Goal: Transaction & Acquisition: Purchase product/service

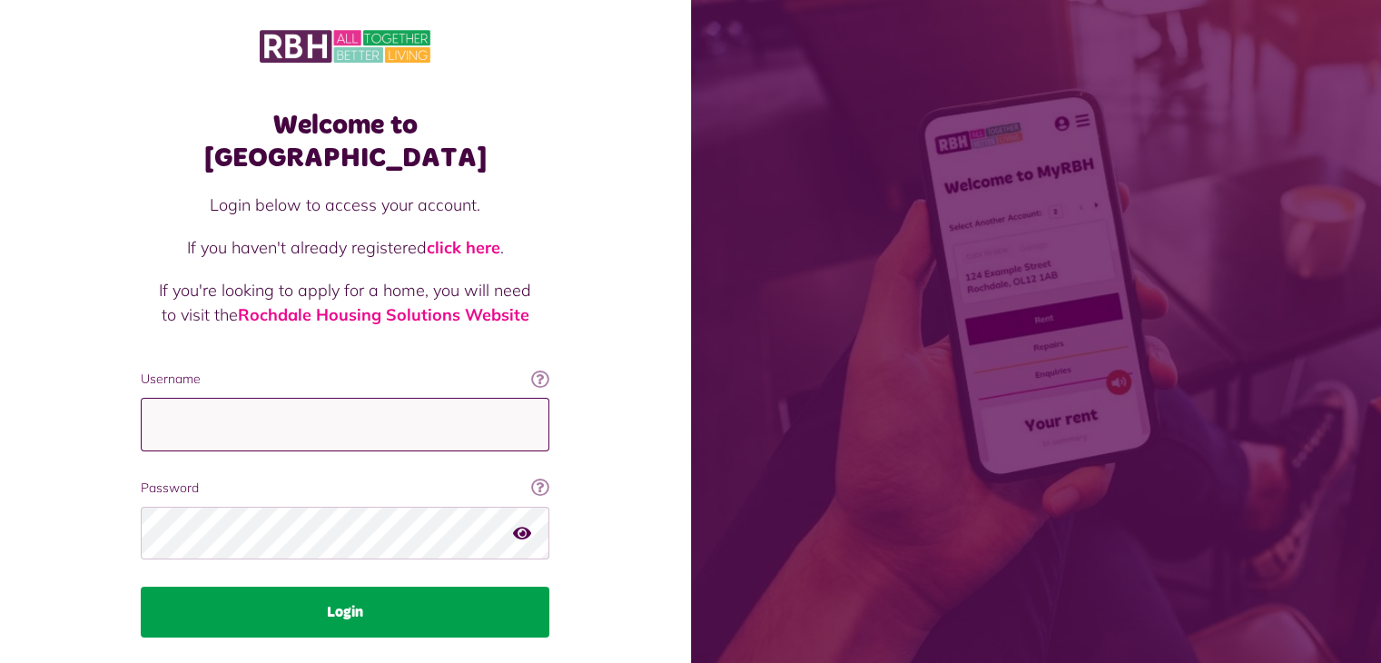
type input "**********"
click at [341, 587] on button "Login" at bounding box center [345, 612] width 409 height 51
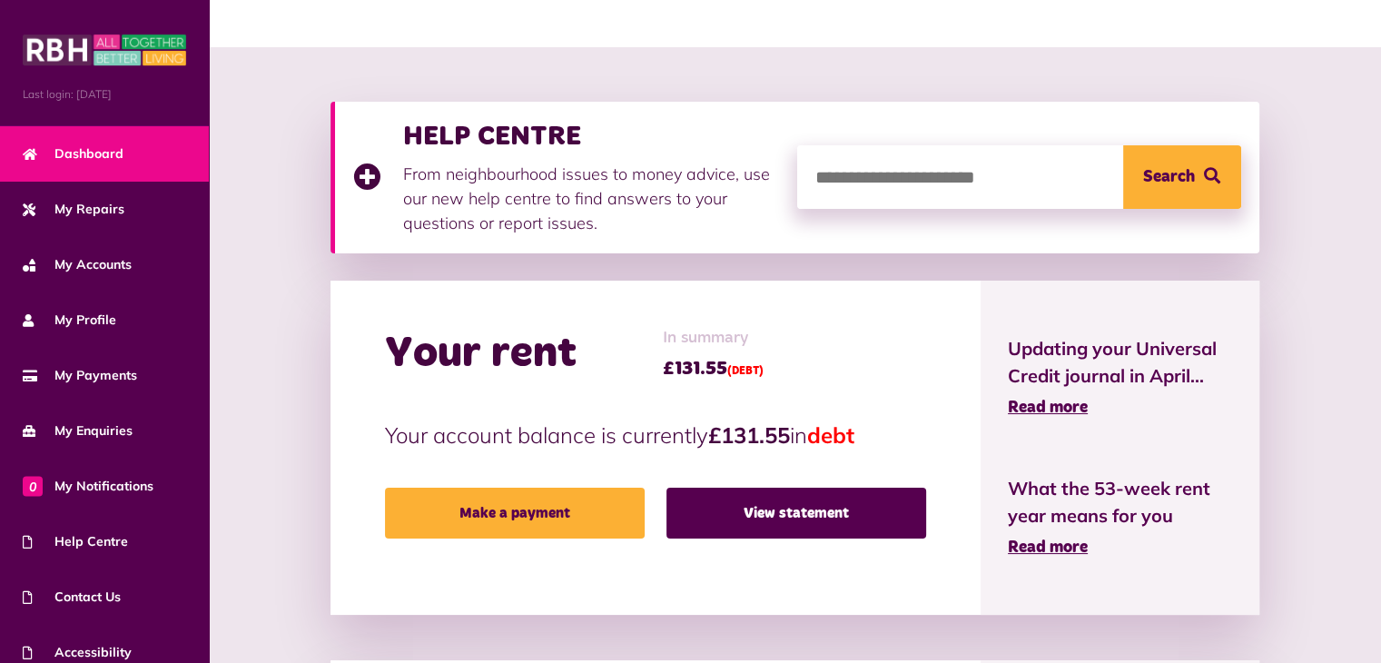
scroll to position [174, 0]
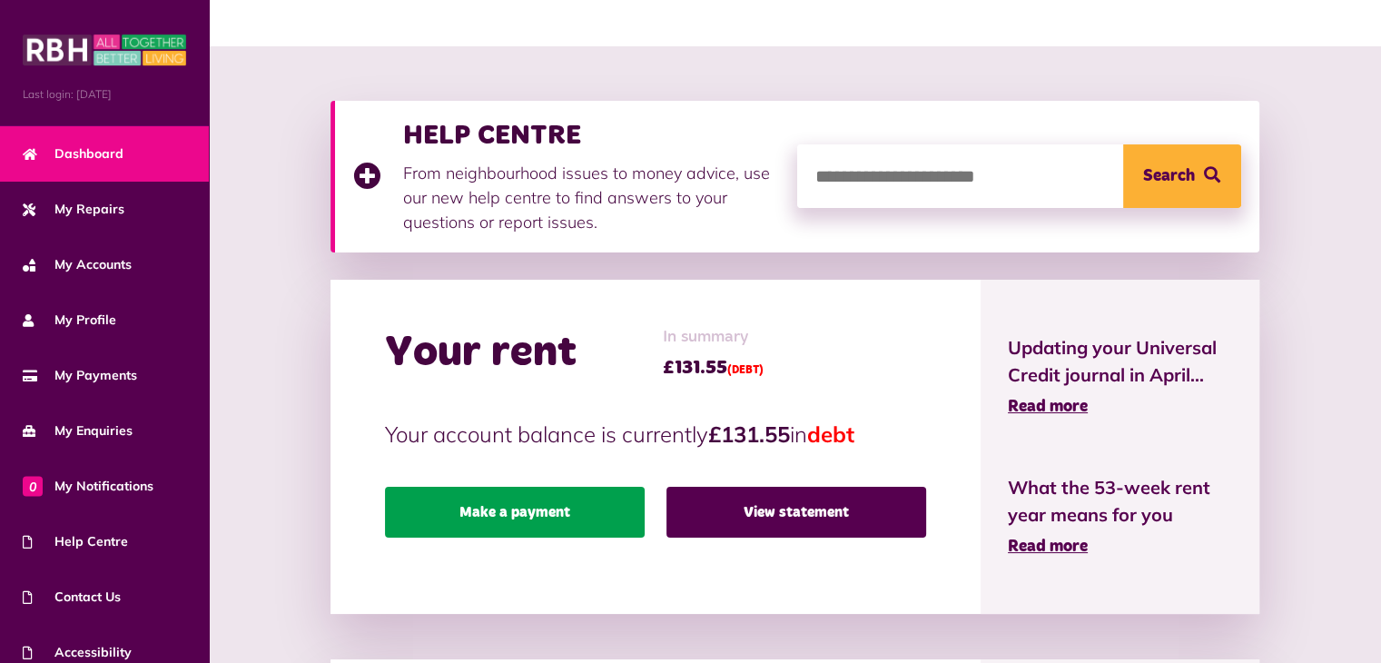
click at [525, 515] on link "Make a payment" at bounding box center [515, 512] width 260 height 51
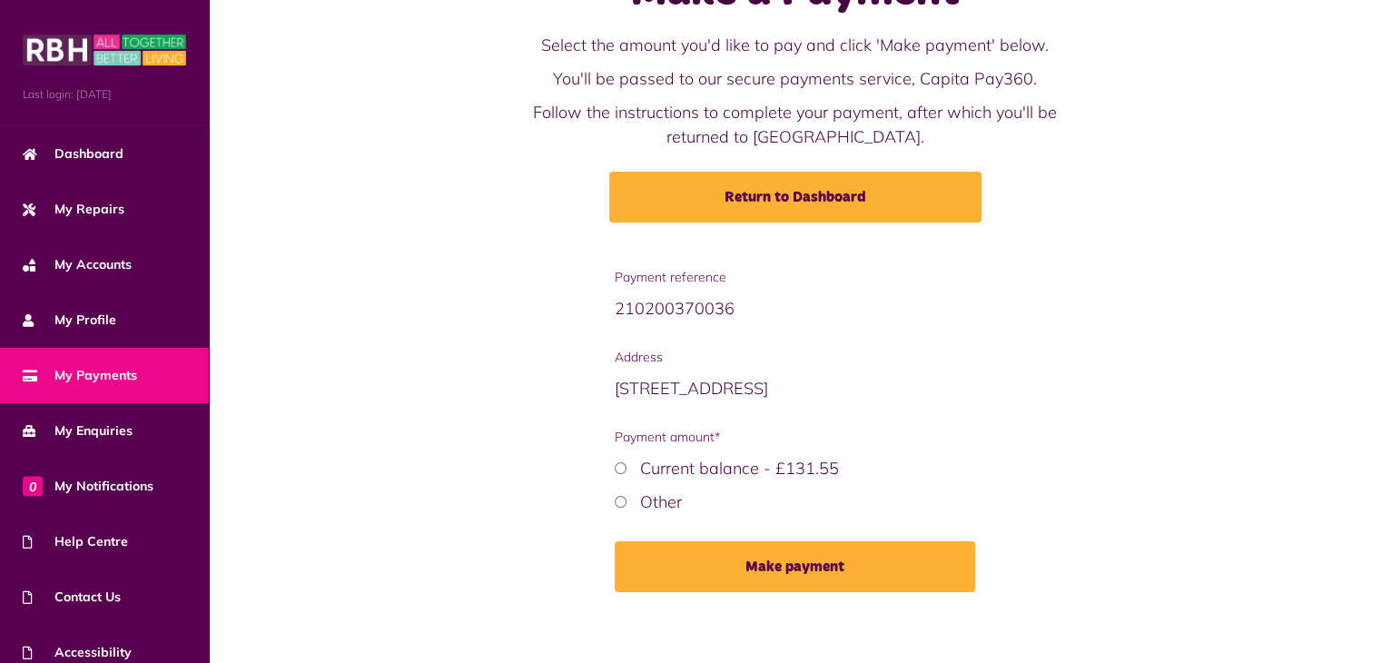
scroll to position [87, 0]
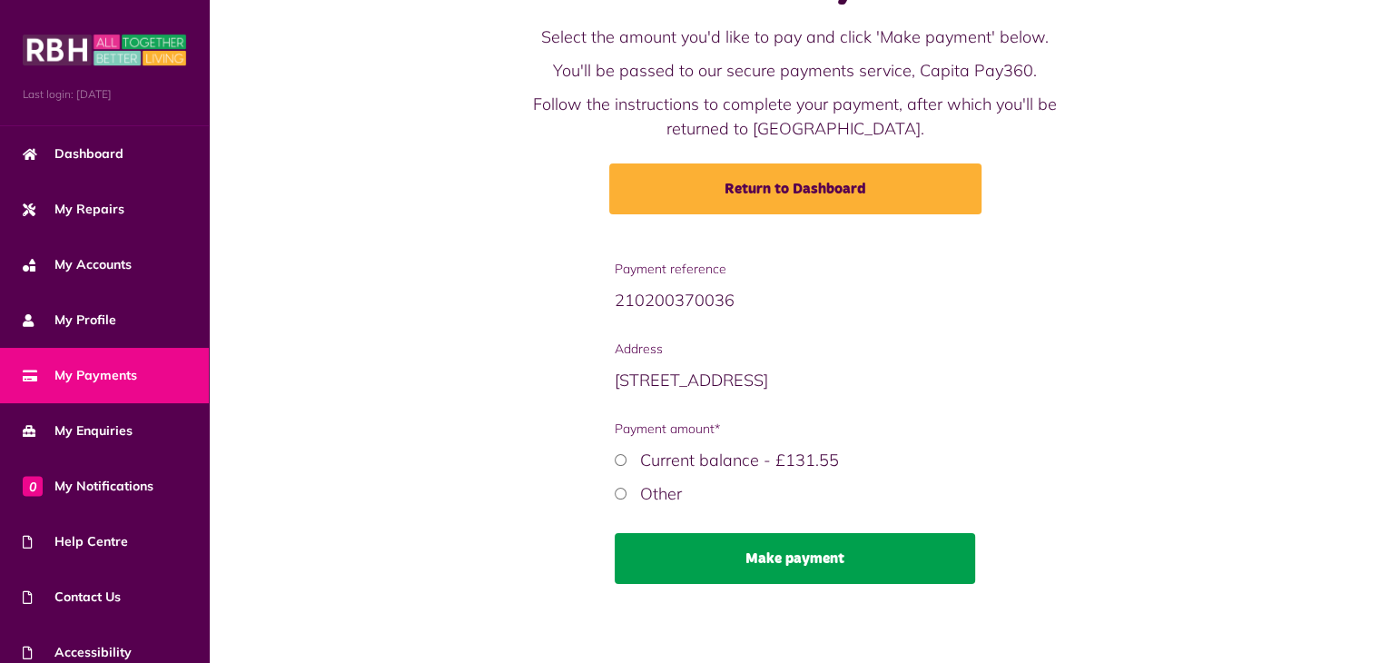
click at [804, 557] on button "Make payment" at bounding box center [795, 558] width 360 height 51
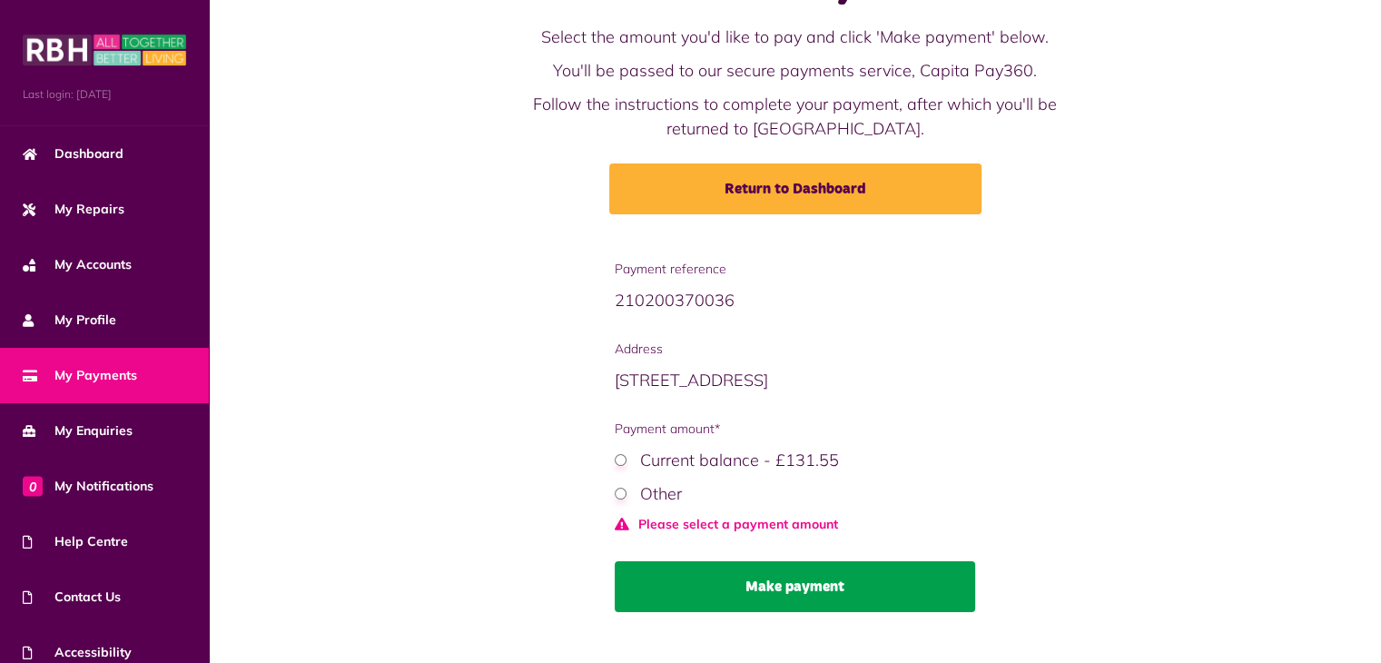
scroll to position [119, 0]
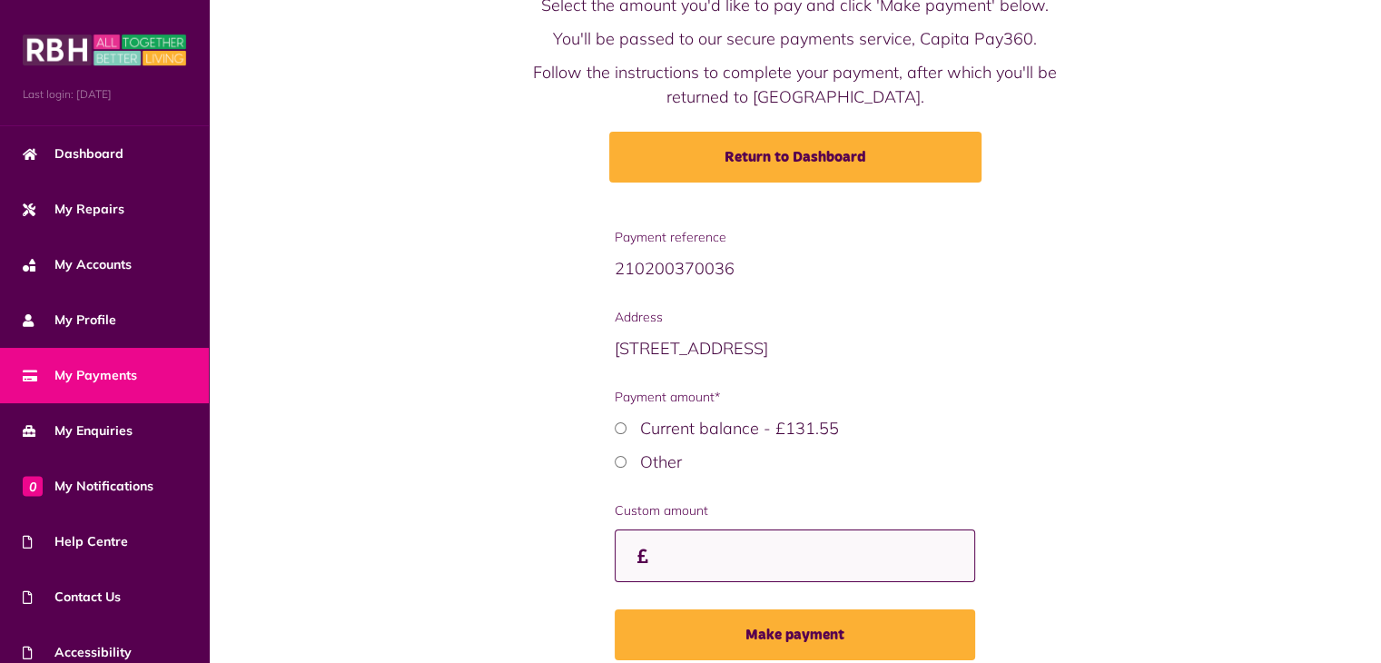
click at [657, 549] on input "Custom amount" at bounding box center [795, 556] width 360 height 54
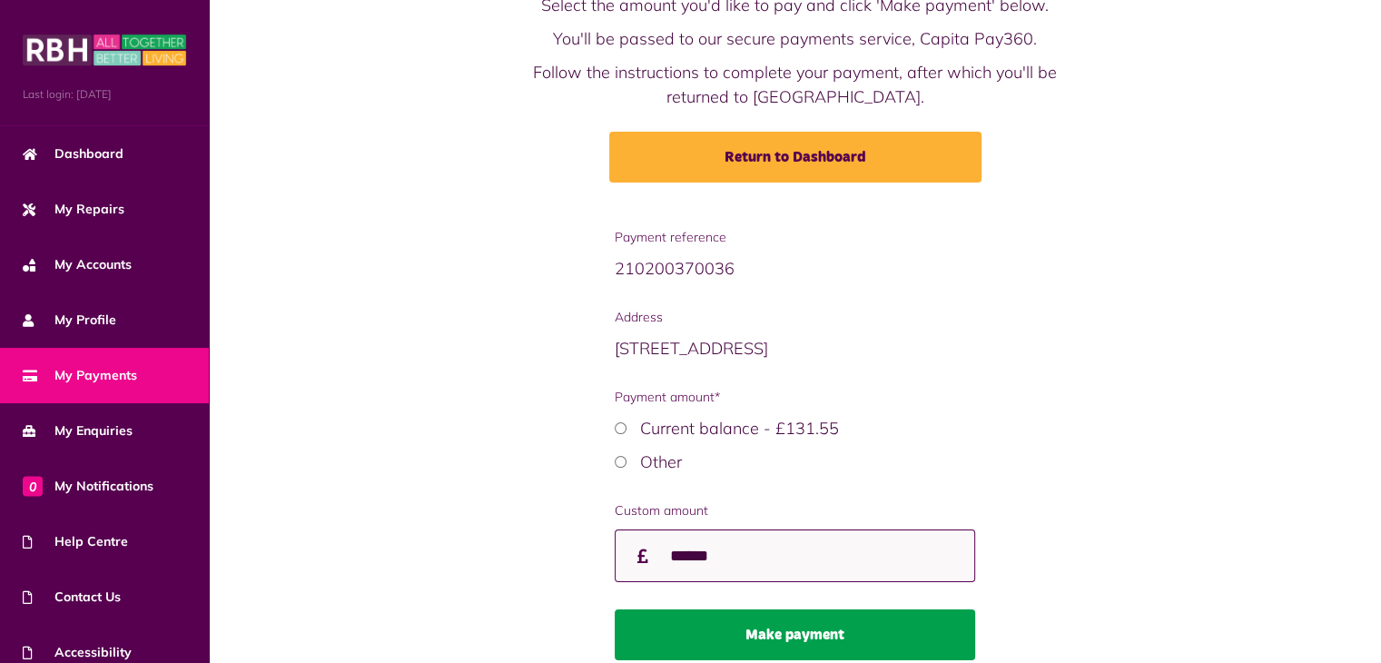
type input "******"
click at [802, 629] on button "Make payment" at bounding box center [795, 634] width 360 height 51
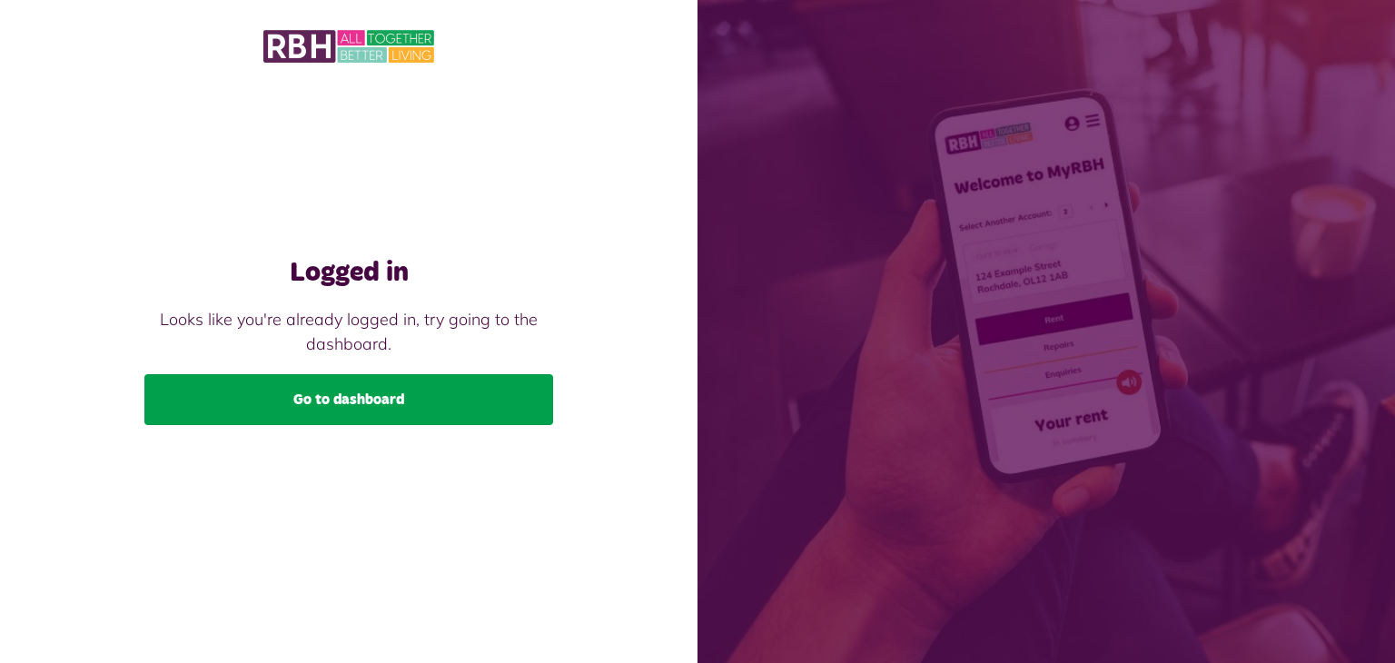
click at [331, 411] on link "Go to dashboard" at bounding box center [348, 399] width 409 height 51
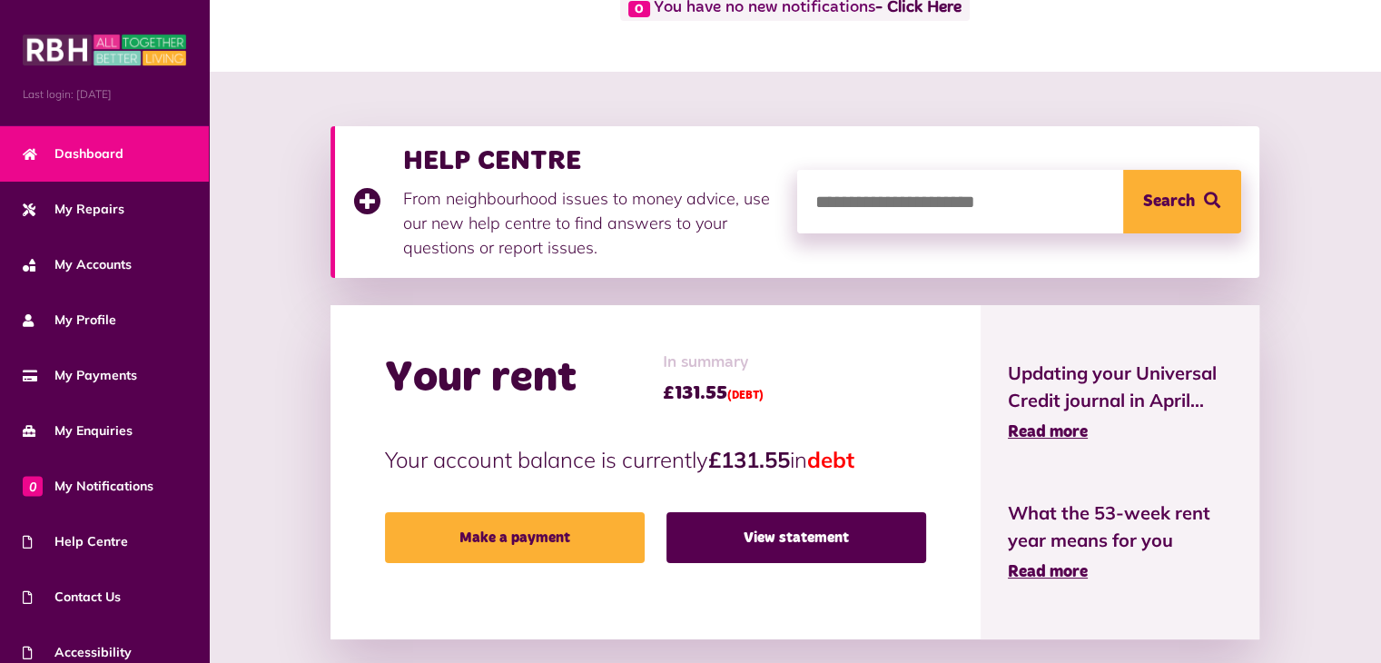
scroll to position [197, 0]
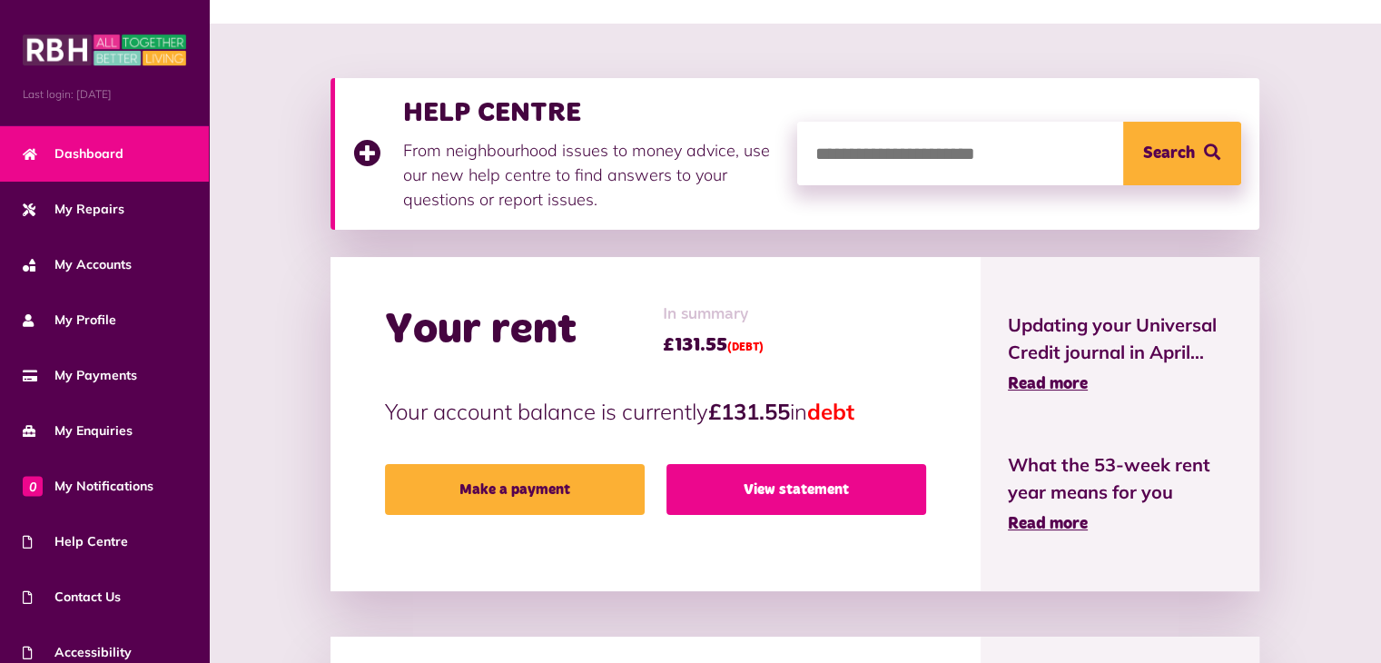
click at [795, 490] on link "View statement" at bounding box center [797, 489] width 260 height 51
